Goal: Transaction & Acquisition: Book appointment/travel/reservation

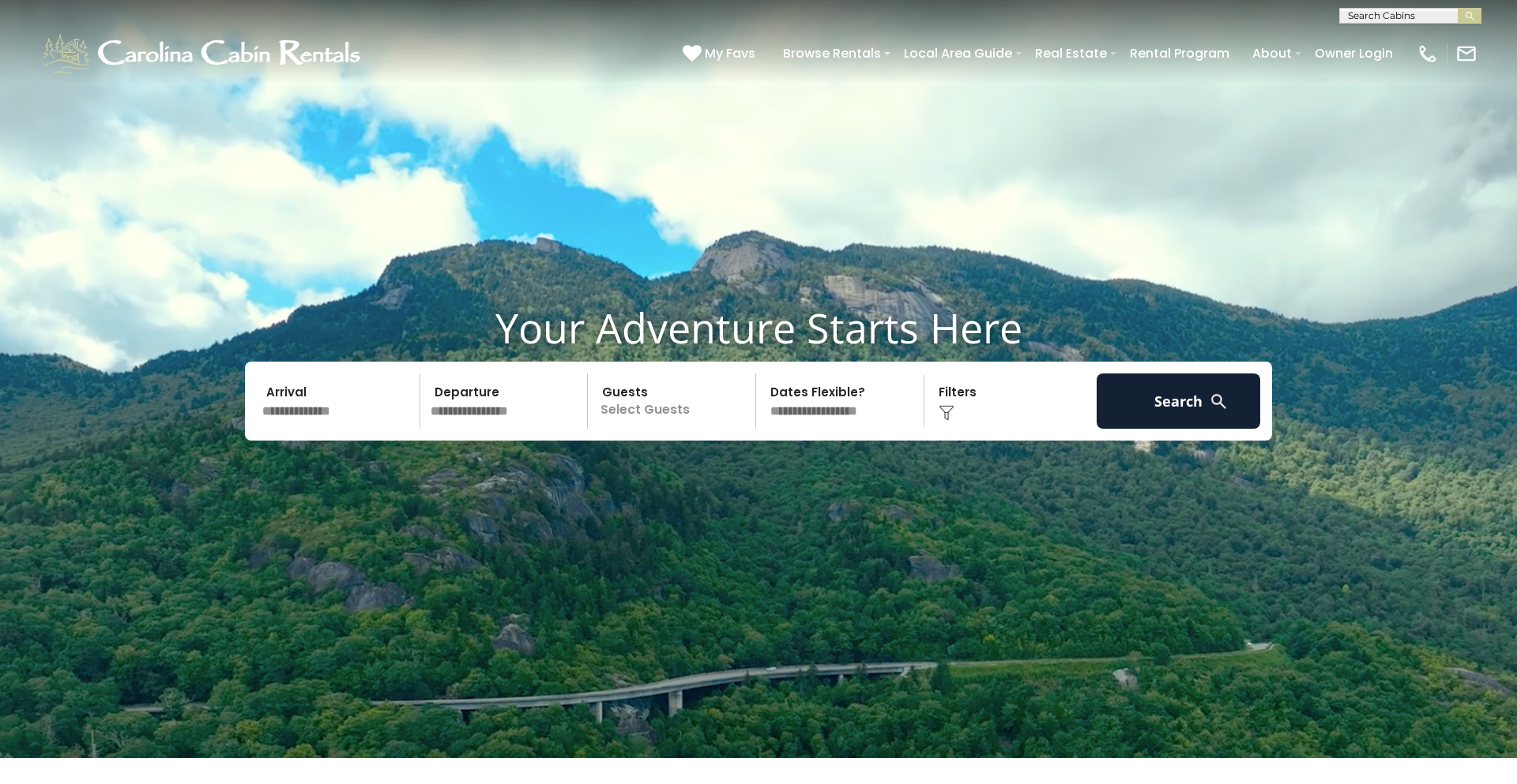
click at [289, 411] on input "text" at bounding box center [338, 401] width 163 height 55
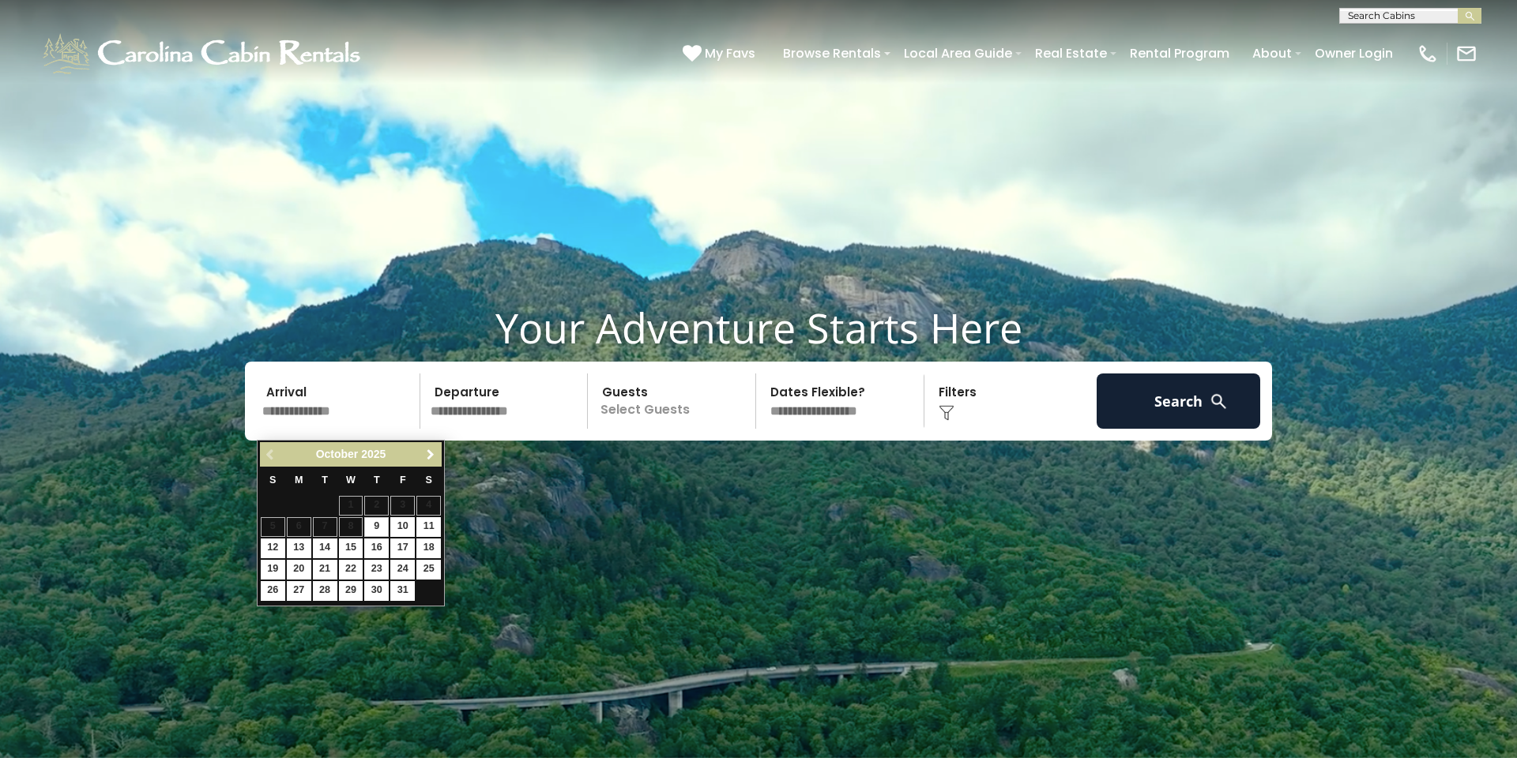
click at [431, 448] on span "Next" at bounding box center [430, 454] width 12 height 12
click at [356, 506] on link "3" at bounding box center [352, 506] width 25 height 20
type input "*******"
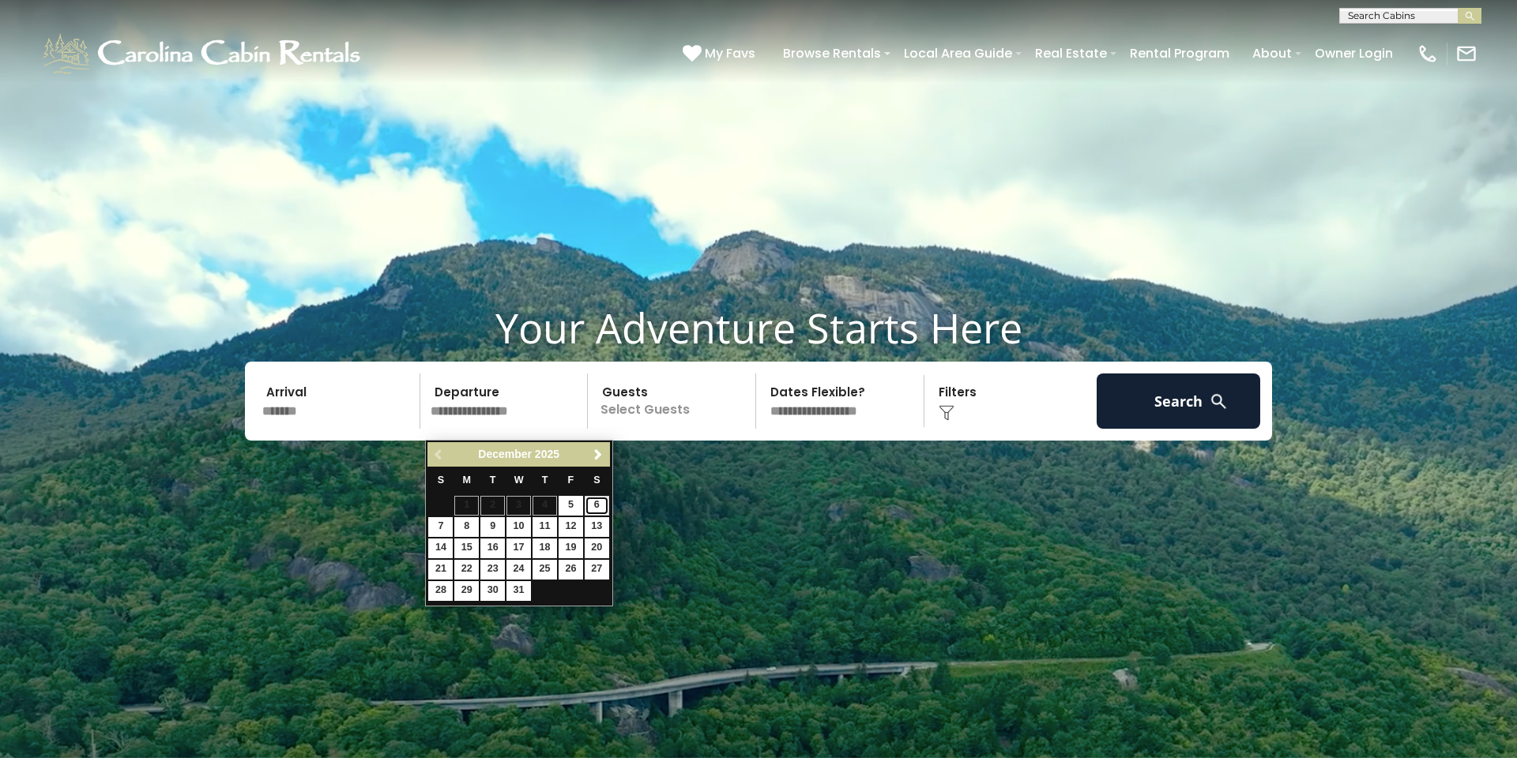
click at [593, 507] on link "6" at bounding box center [597, 506] width 25 height 20
type input "*******"
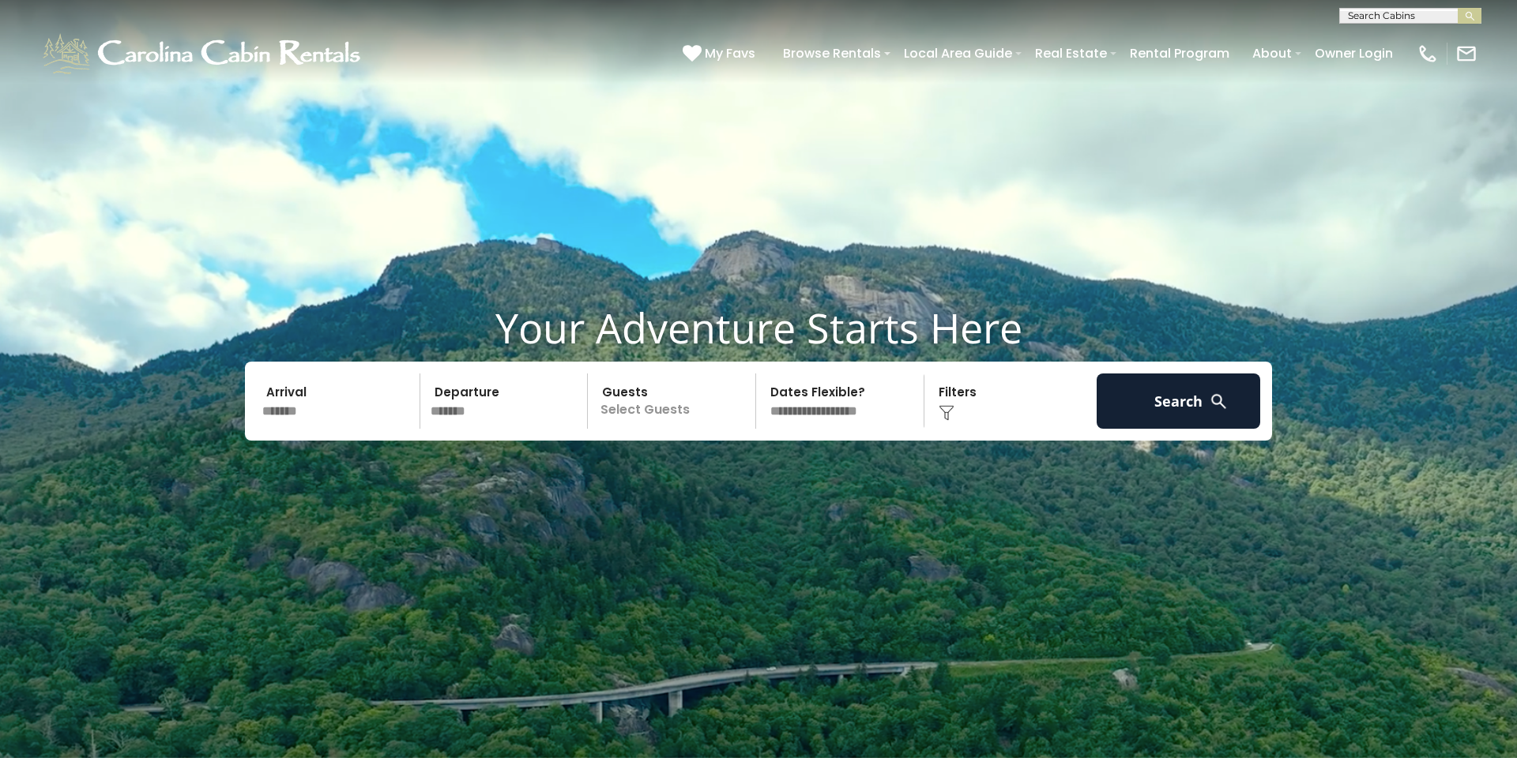
click at [673, 423] on p "Select Guests" at bounding box center [674, 401] width 163 height 55
click at [752, 474] on span "+" at bounding box center [751, 465] width 7 height 16
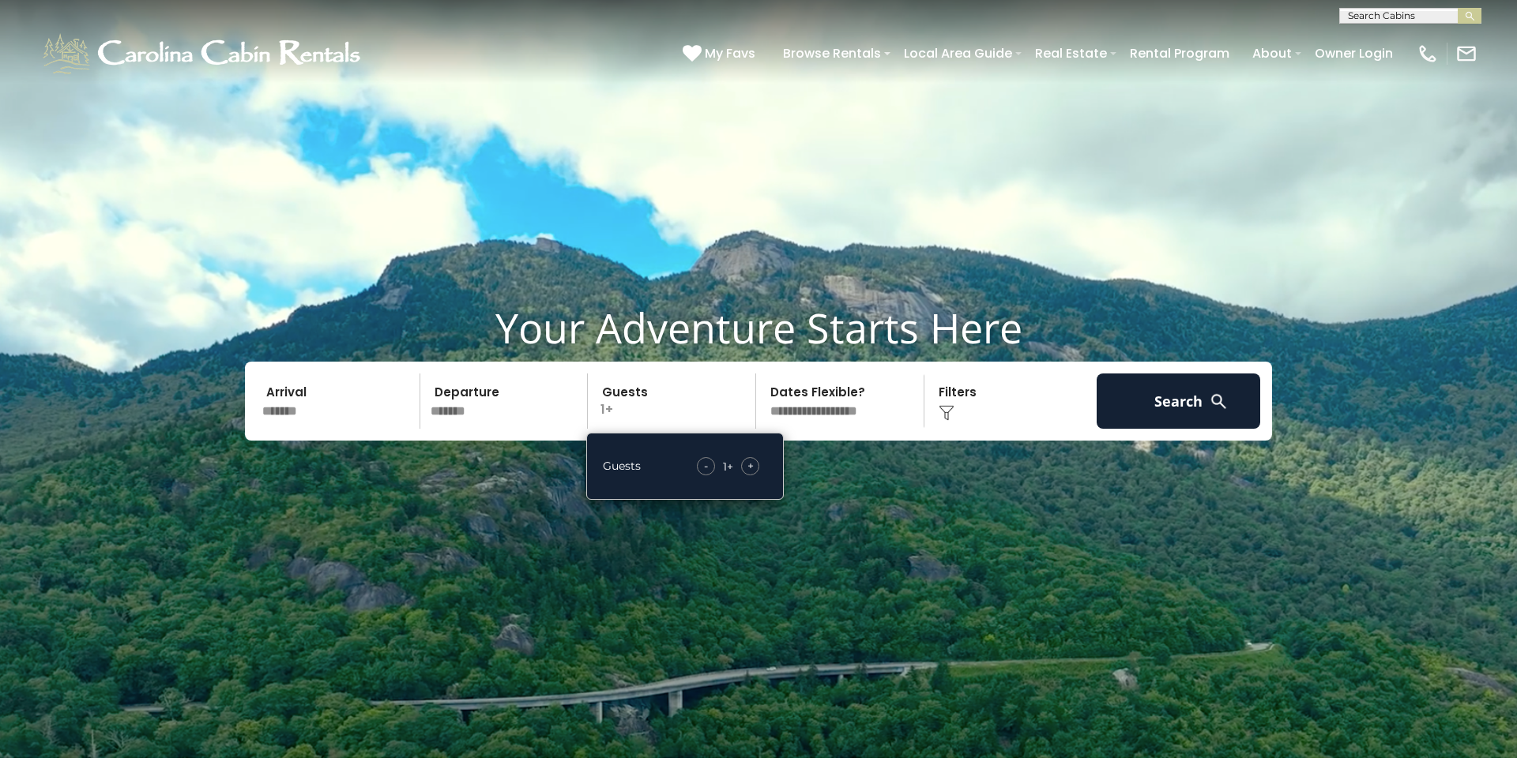
click at [752, 474] on span "+" at bounding box center [751, 465] width 7 height 16
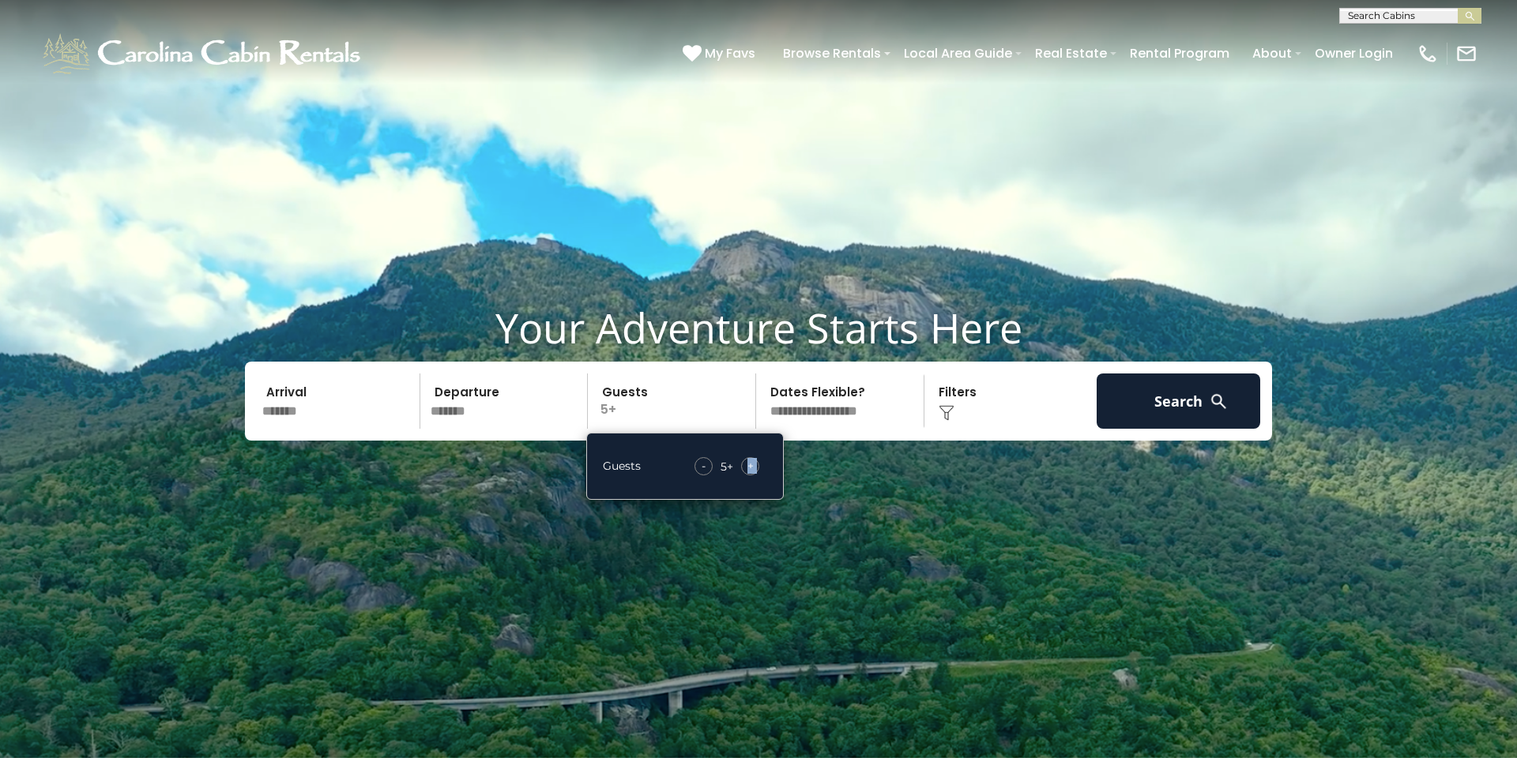
click at [752, 474] on span "+" at bounding box center [751, 465] width 7 height 16
click at [1186, 420] on button "Search" at bounding box center [1178, 401] width 163 height 55
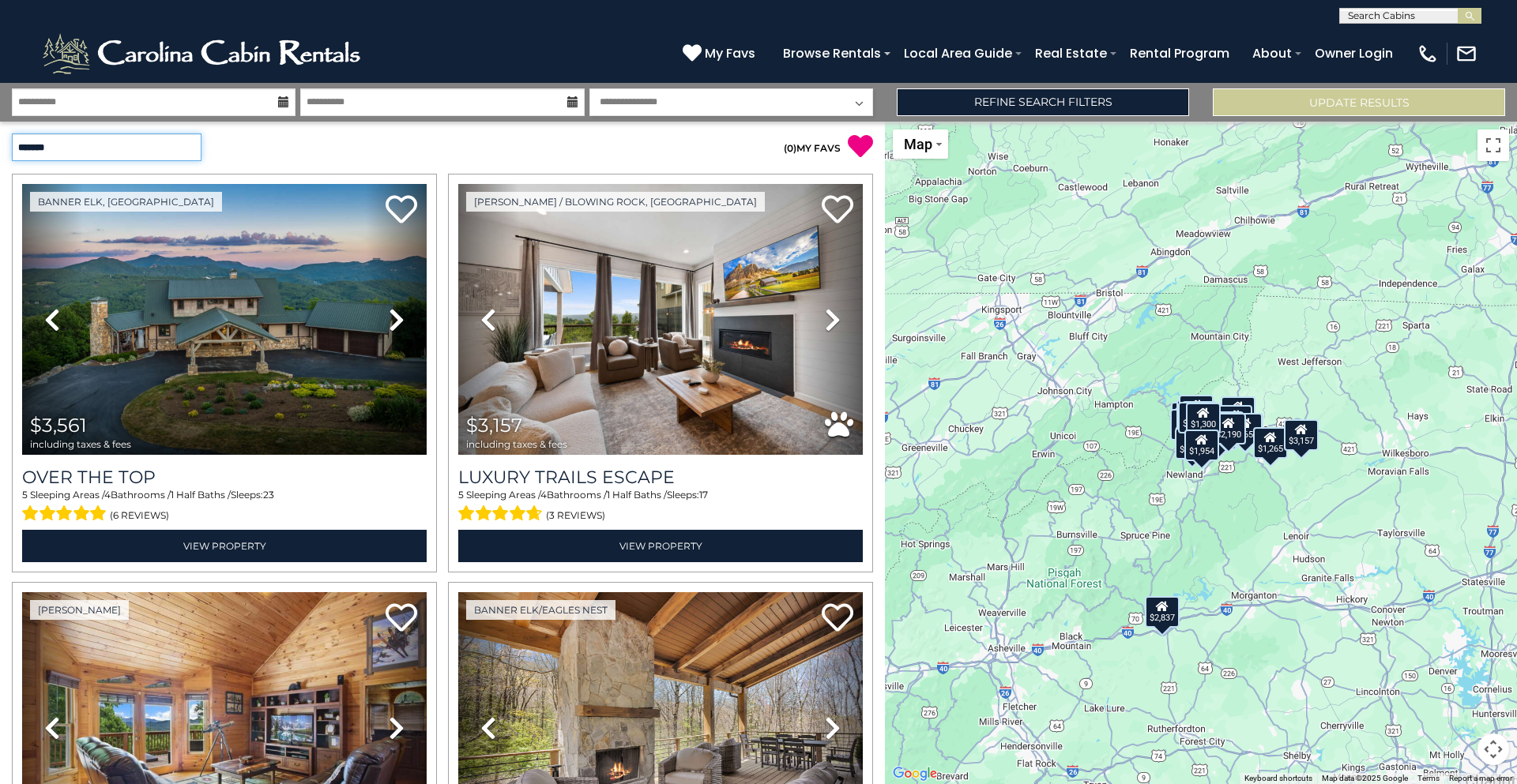
click at [171, 147] on select "**********" at bounding box center [106, 148] width 190 height 28
select select "*********"
click at [11, 134] on select "**********" at bounding box center [106, 148] width 190 height 28
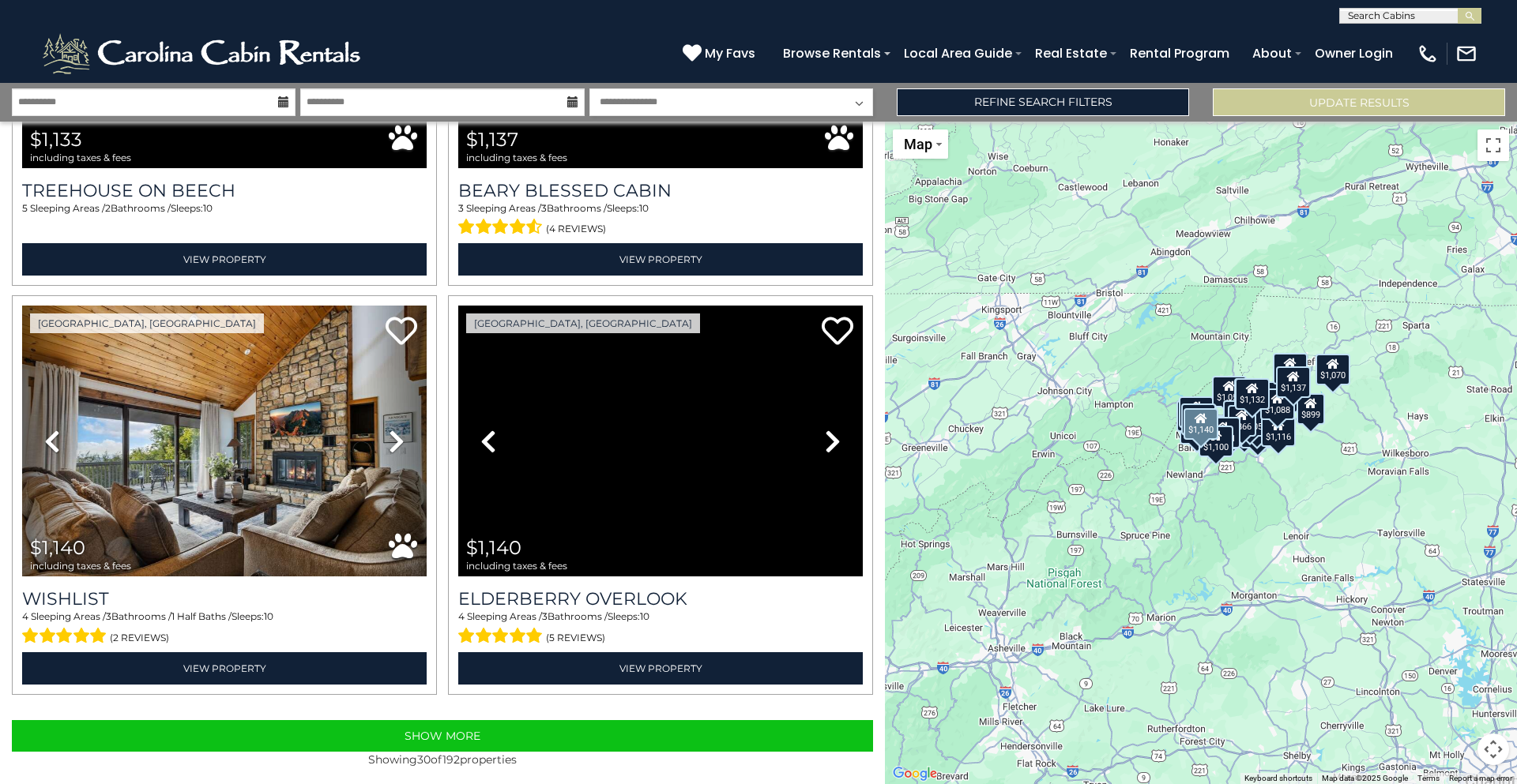
scroll to position [5605, 0]
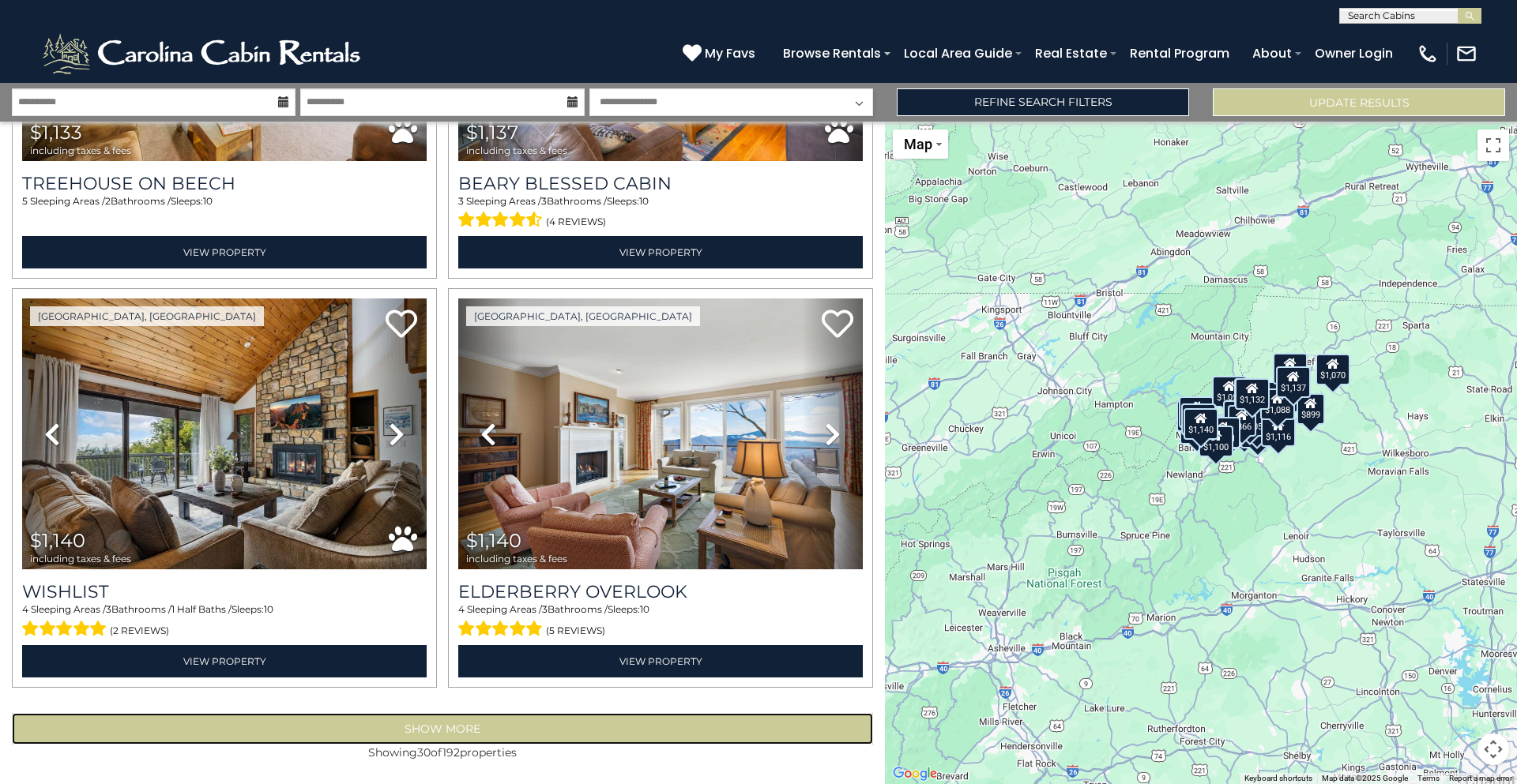
click at [580, 728] on button "Show More" at bounding box center [442, 729] width 862 height 31
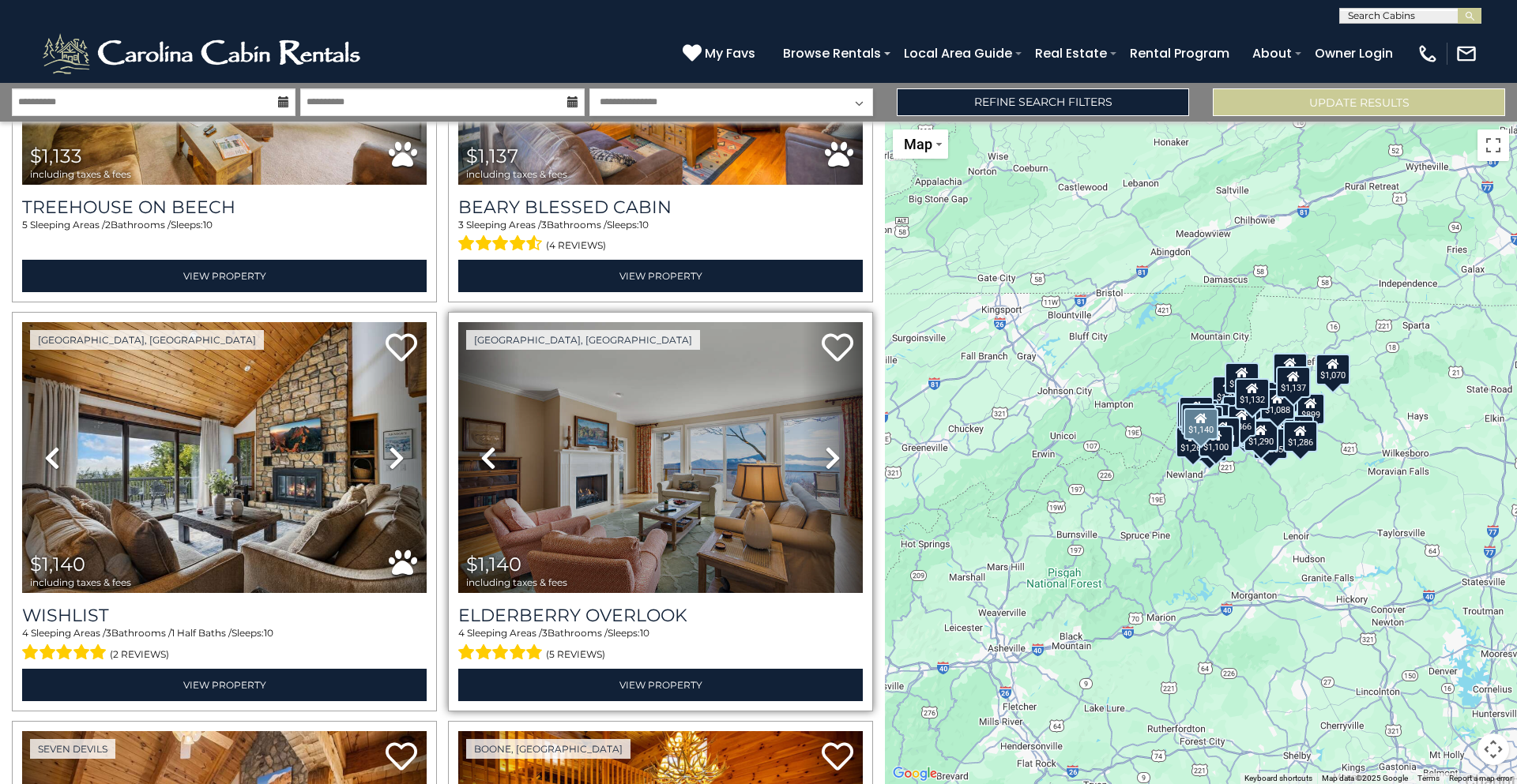
scroll to position [5605, 0]
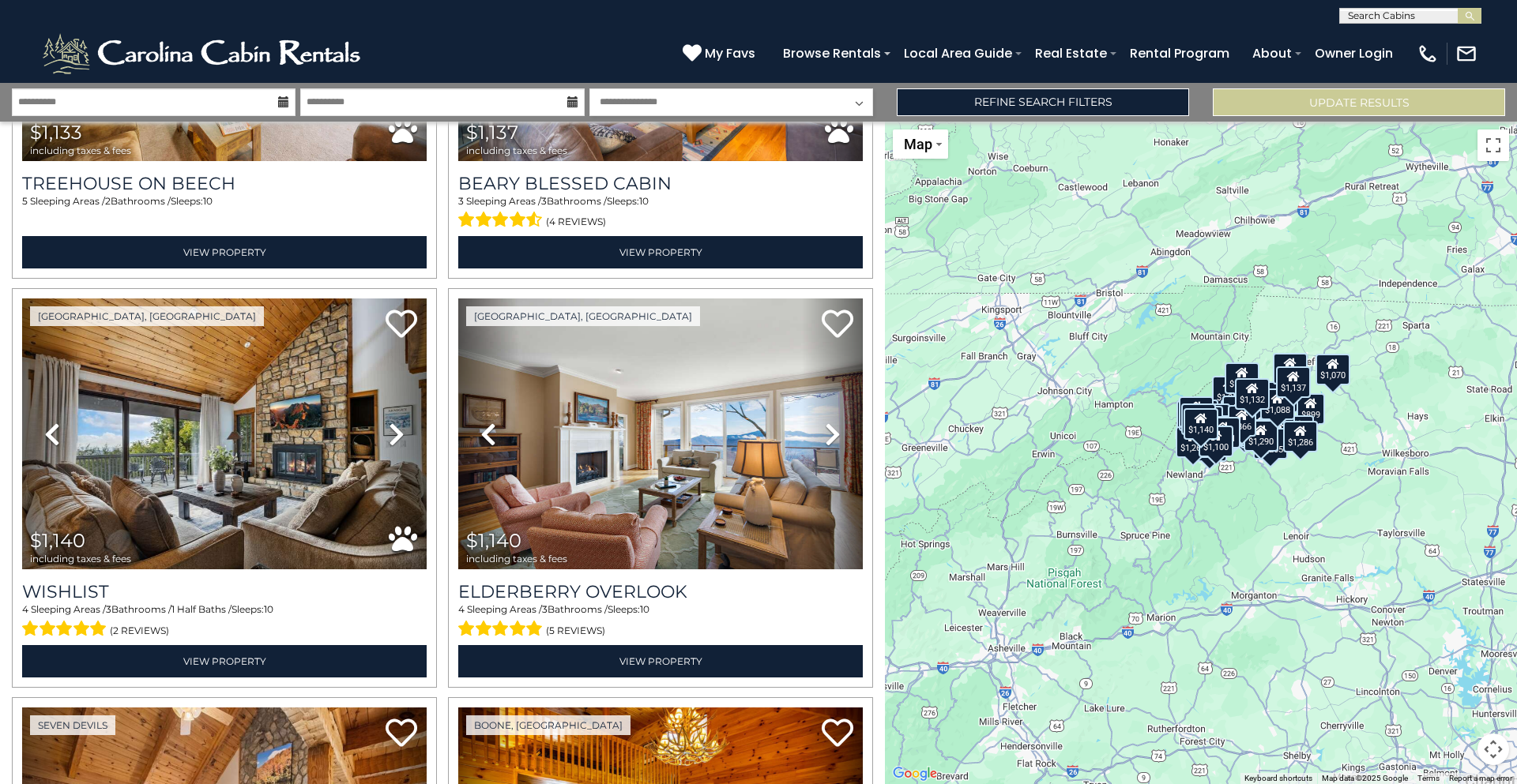
click at [1356, 441] on div "$834 $866 $890 $899 $958 $991 $1,026 $1,035 $1,055 $1,067 $1,067 $1,070 $1,071 …" at bounding box center [1201, 452] width 632 height 663
click at [1327, 485] on div "$834 $866 $890 $899 $958 $991 $1,026 $1,035 $1,055 $1,067 $1,067 $1,070 $1,071 …" at bounding box center [1201, 452] width 632 height 663
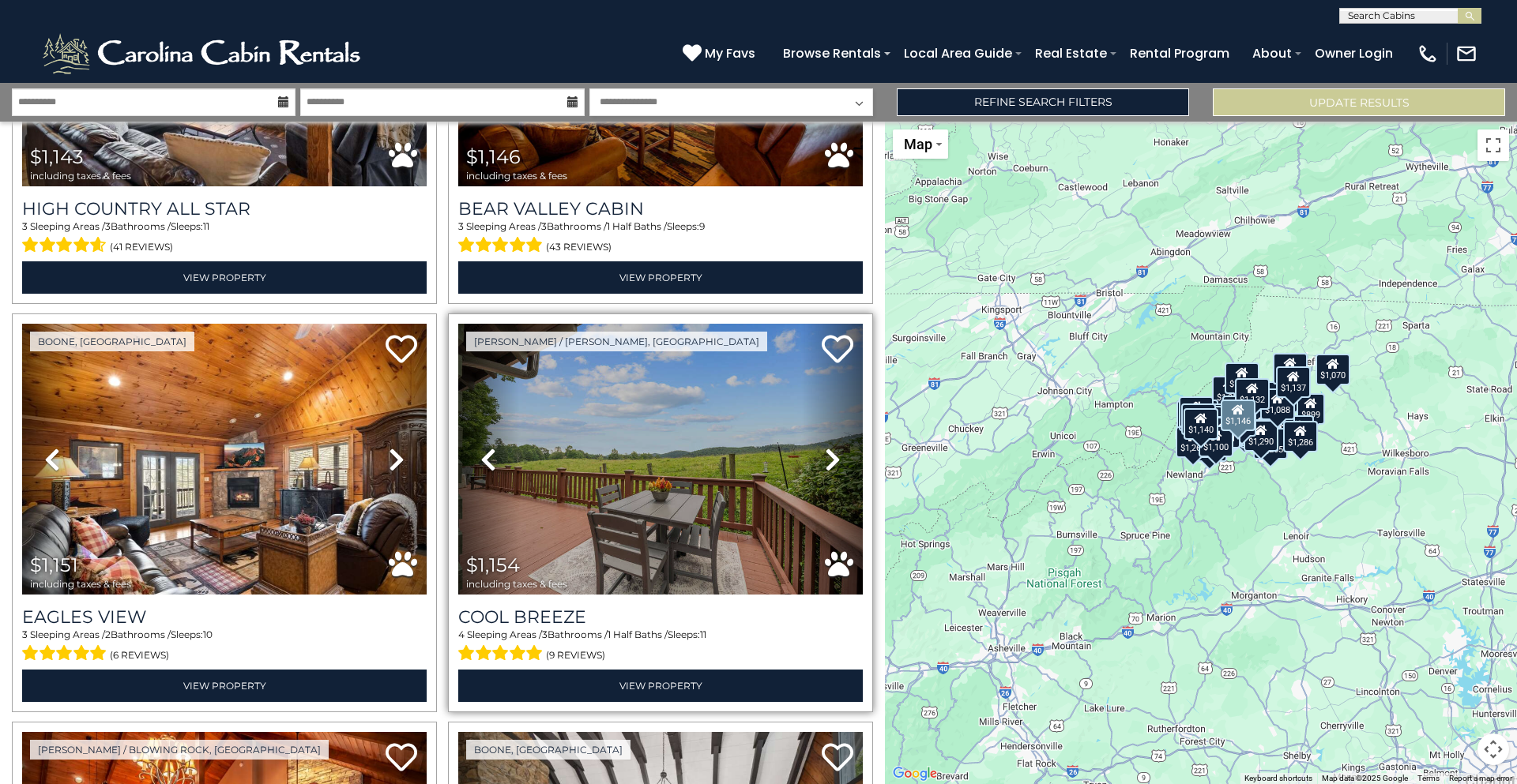
scroll to position [6409, 0]
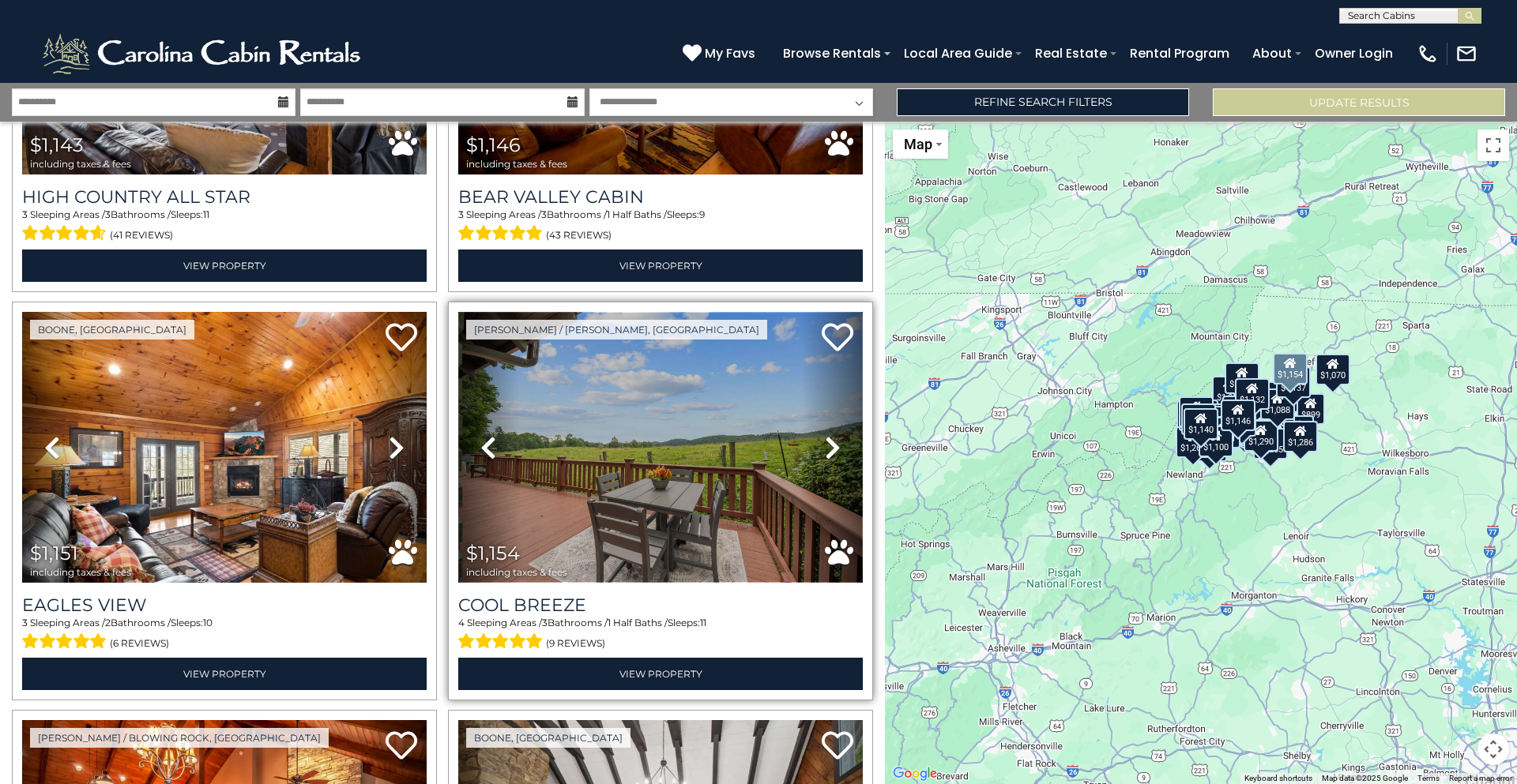
click at [760, 447] on img at bounding box center [660, 447] width 405 height 271
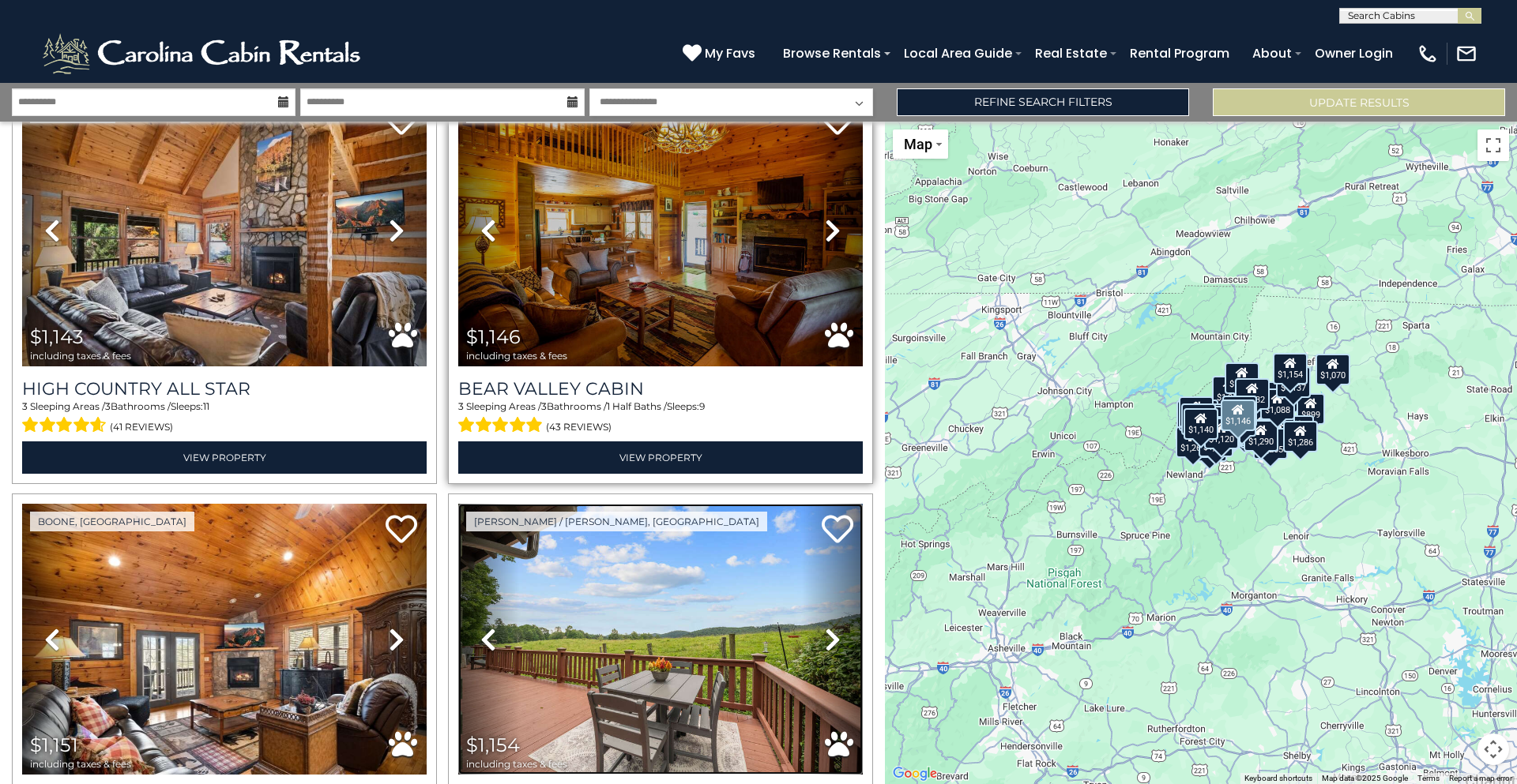
scroll to position [6601, 0]
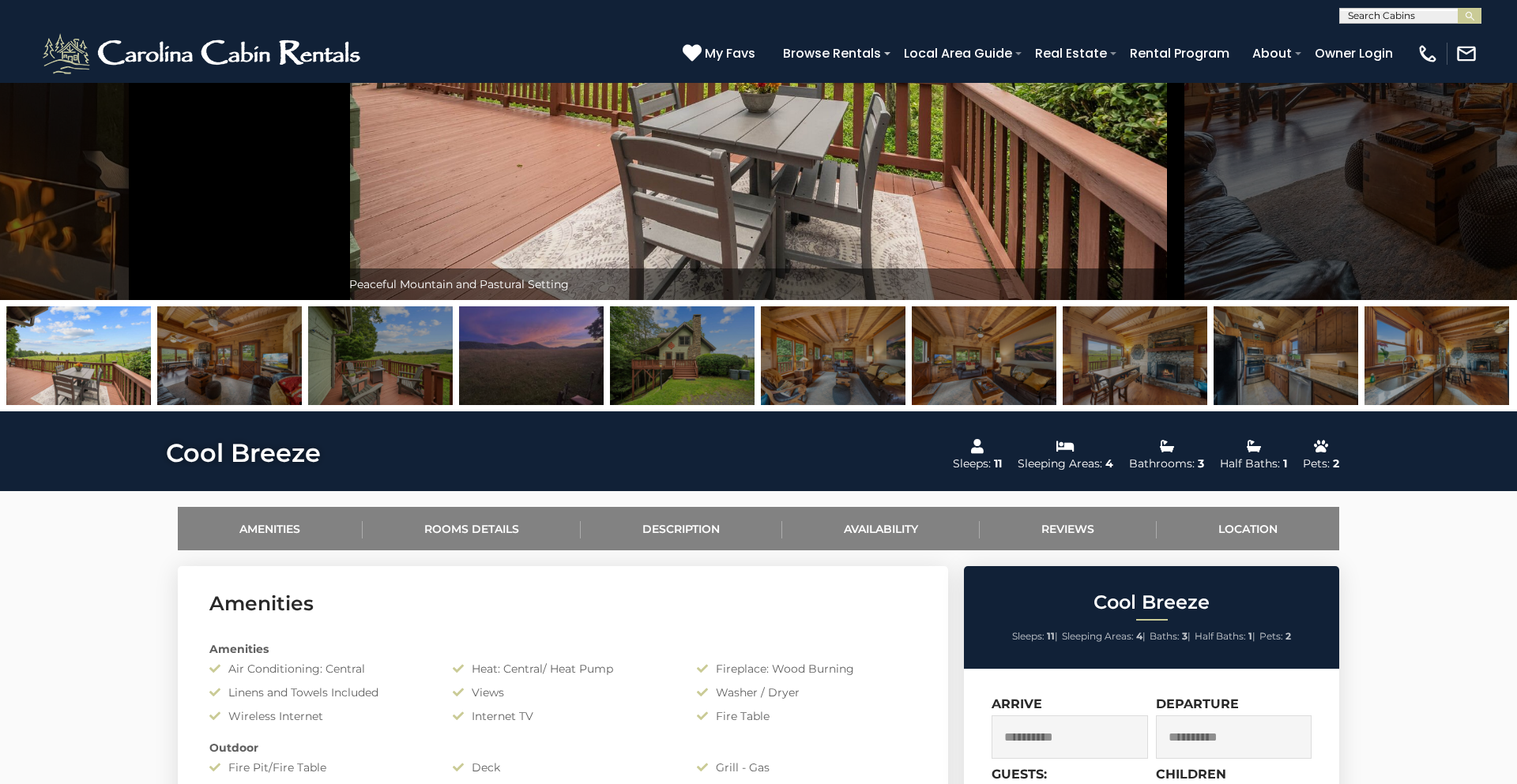
scroll to position [470, 0]
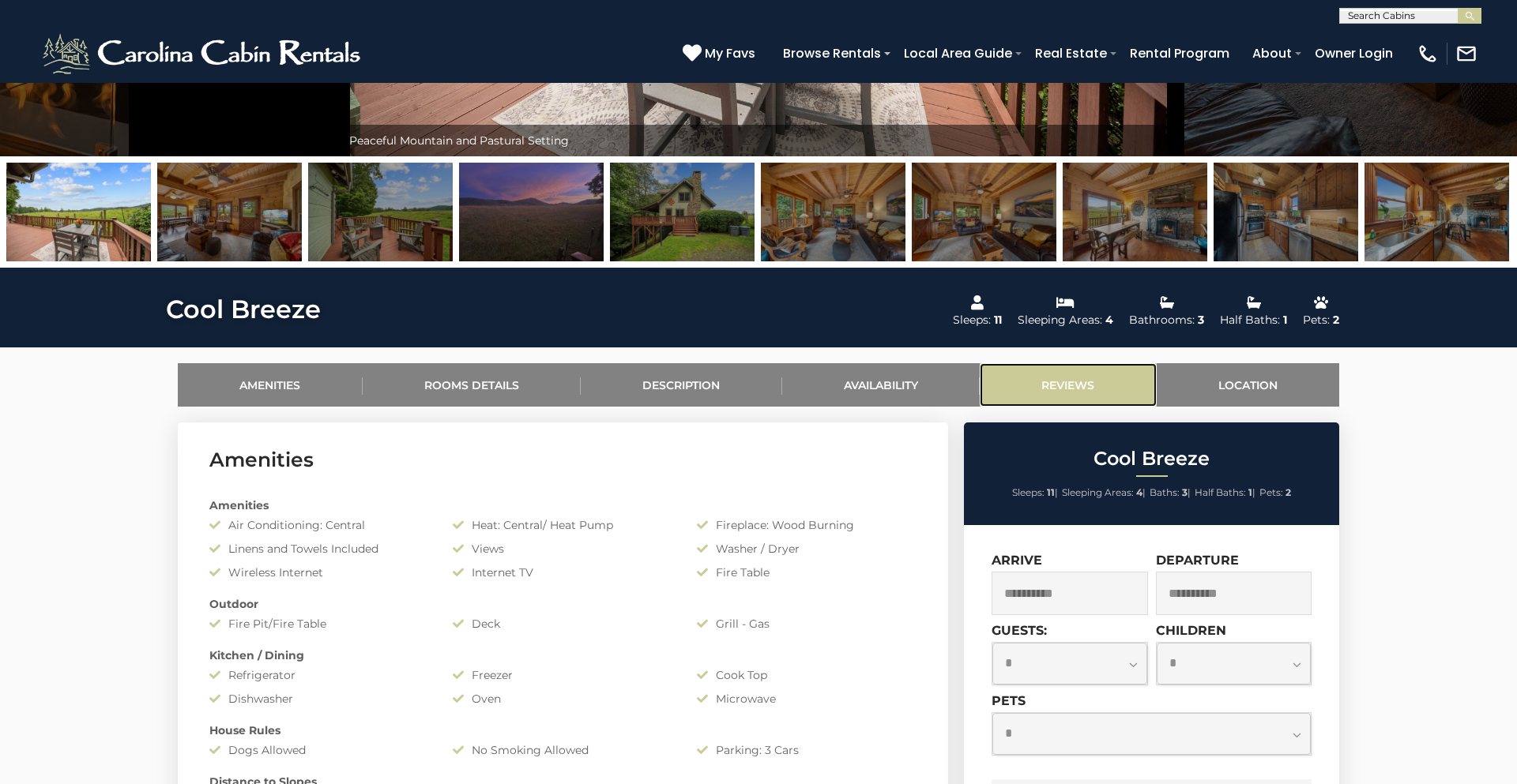
click at [1110, 387] on link "Reviews" at bounding box center [1068, 385] width 177 height 44
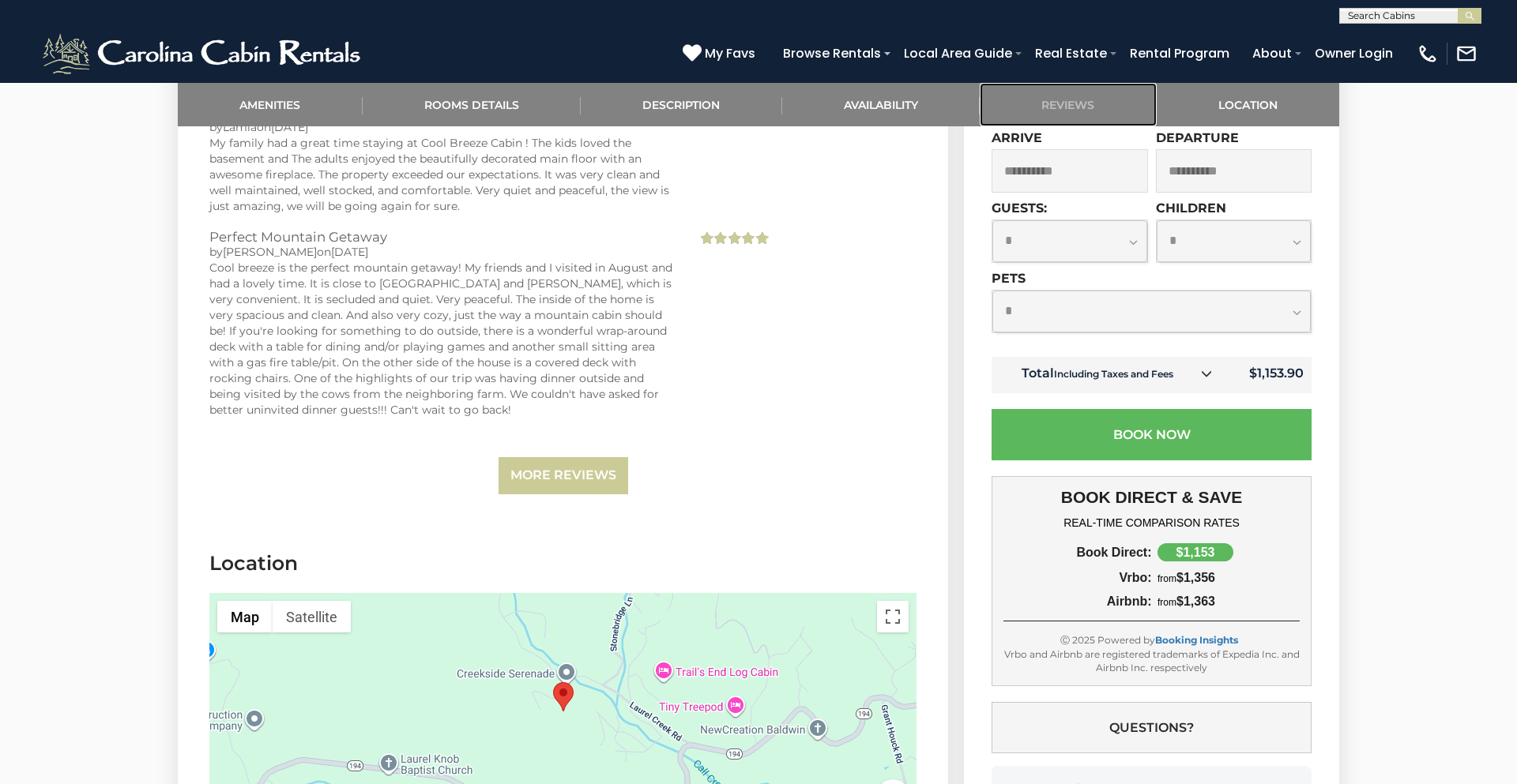
scroll to position [3147, 0]
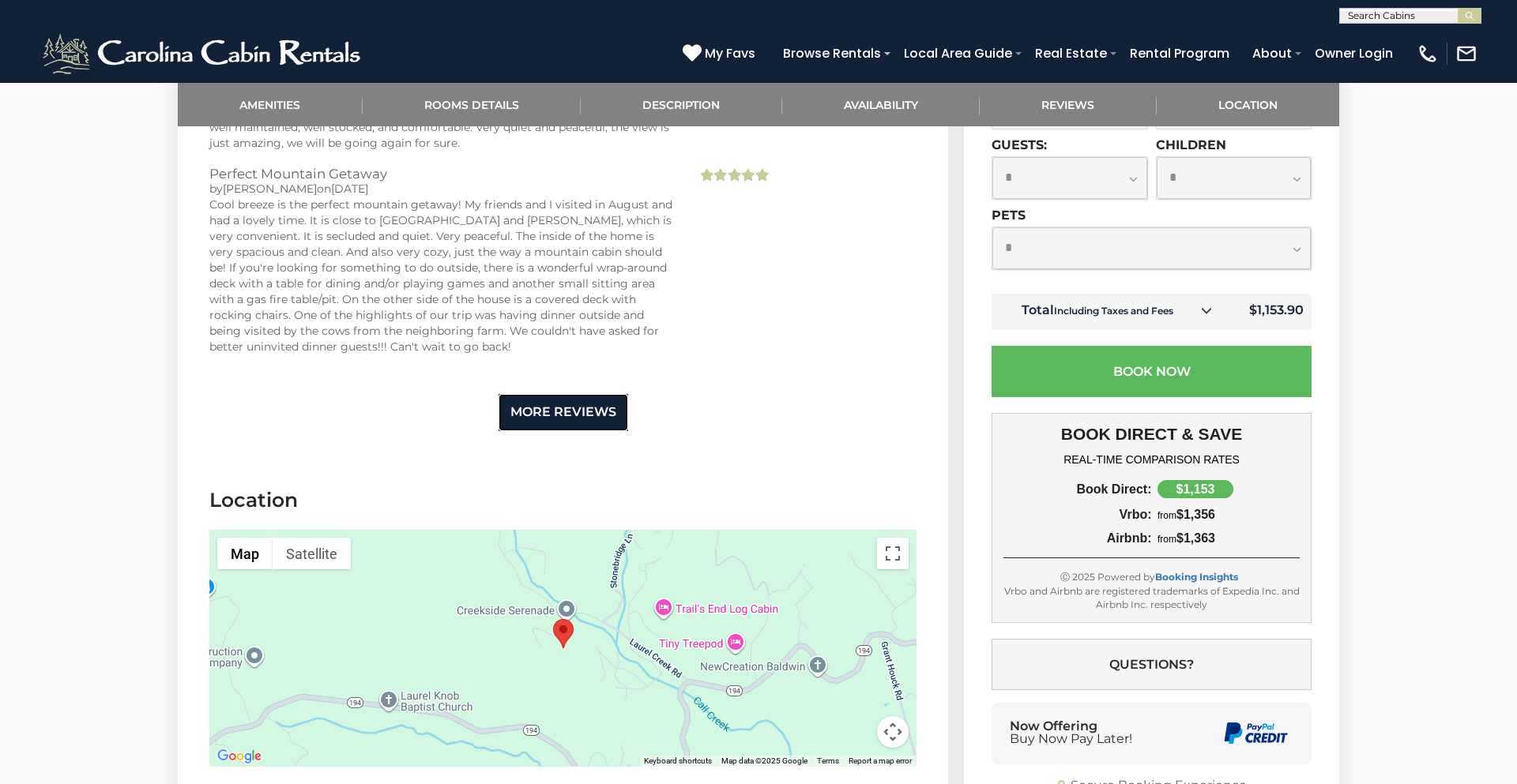
click at [592, 404] on link "More Reviews" at bounding box center [563, 412] width 130 height 37
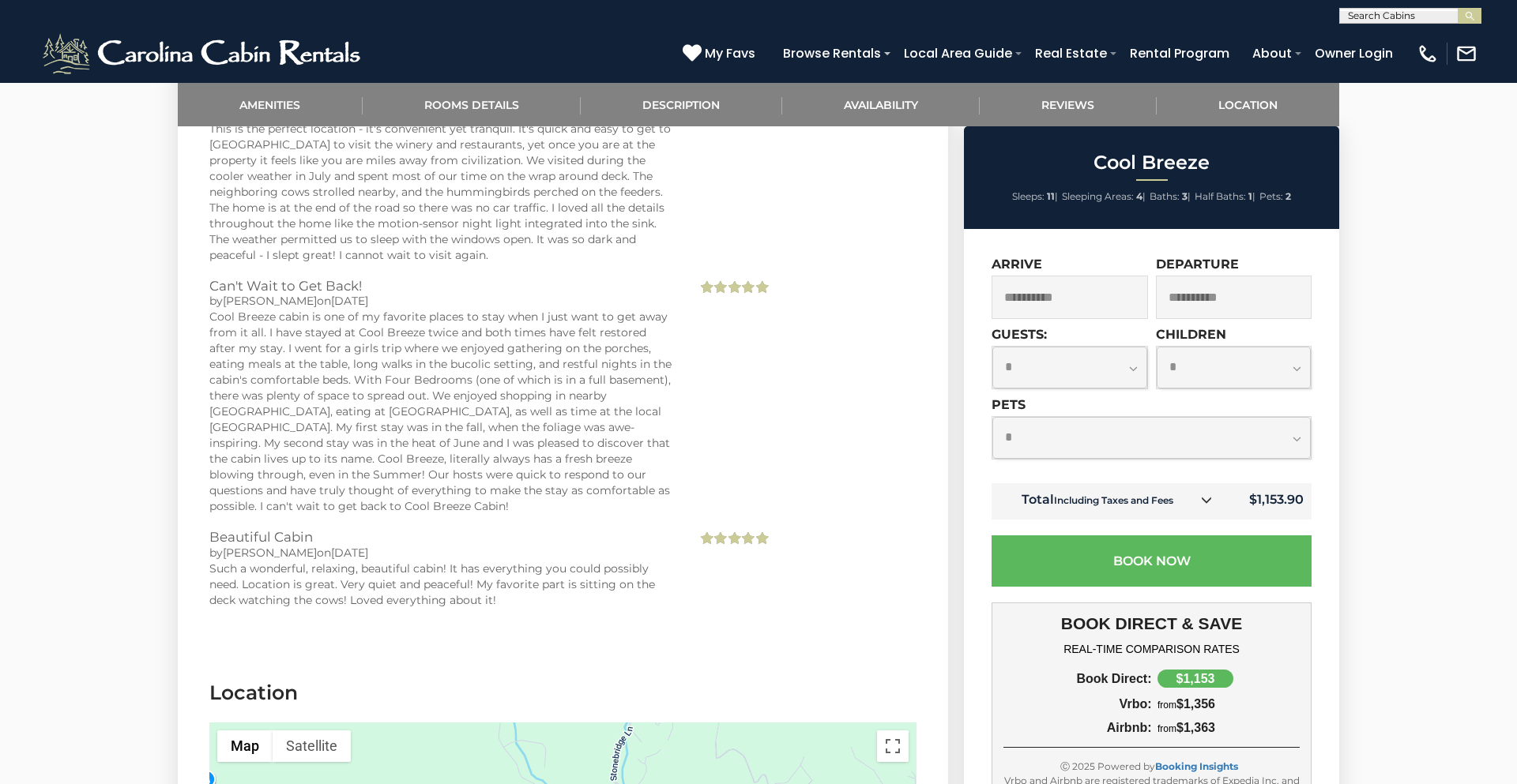
scroll to position [3721, 0]
